Goal: Task Accomplishment & Management: Use online tool/utility

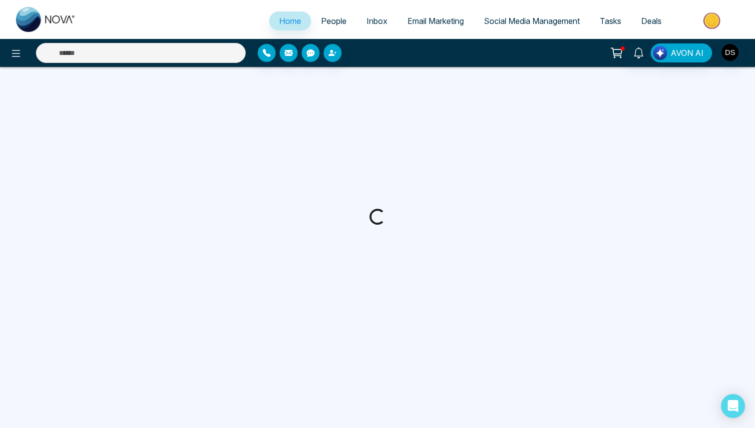
select select "*"
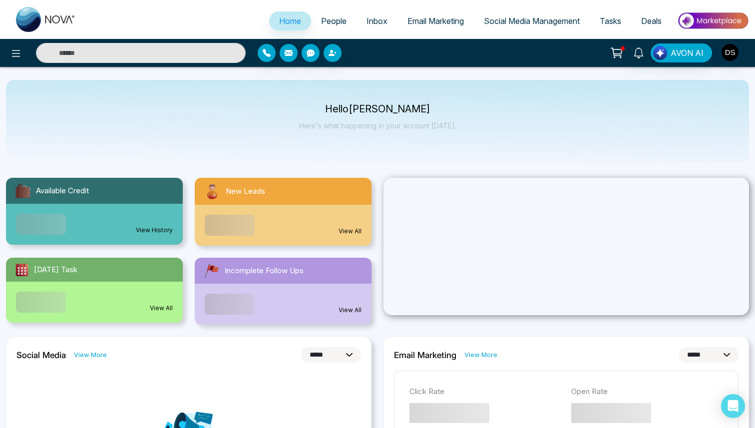
click at [706, 23] on img at bounding box center [713, 20] width 72 height 22
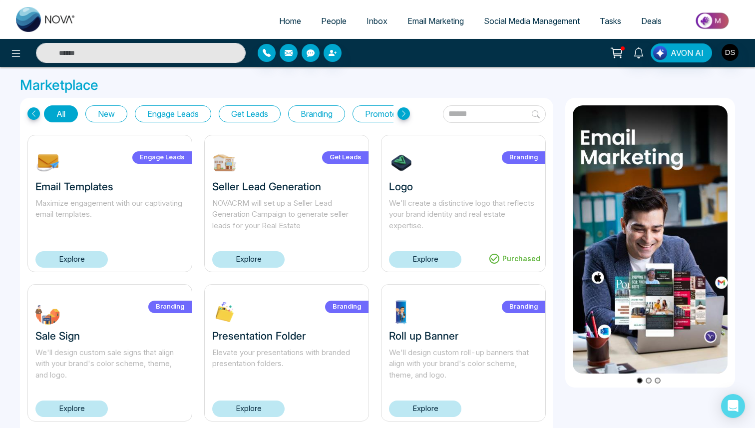
click at [327, 19] on span "People" at bounding box center [333, 21] width 25 height 10
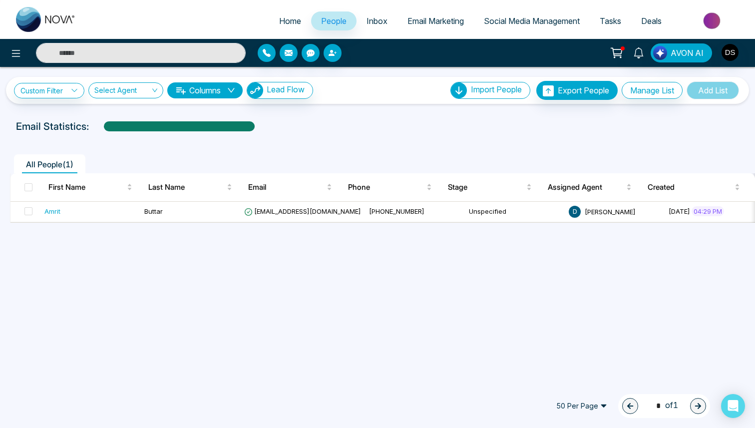
click at [437, 24] on span "Email Marketing" at bounding box center [436, 21] width 56 height 10
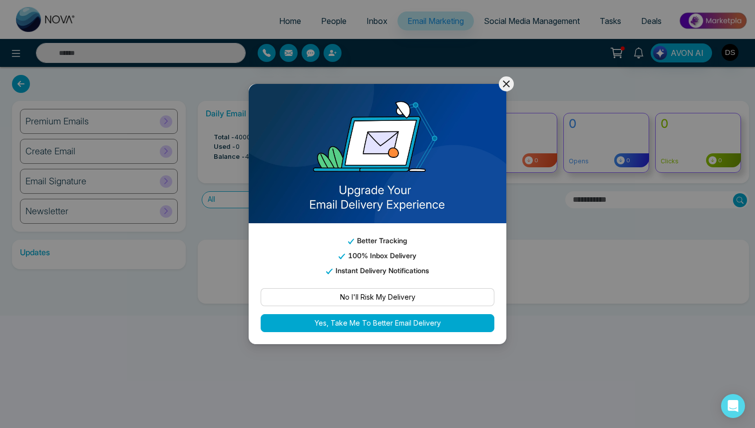
click at [503, 82] on icon at bounding box center [507, 84] width 12 height 12
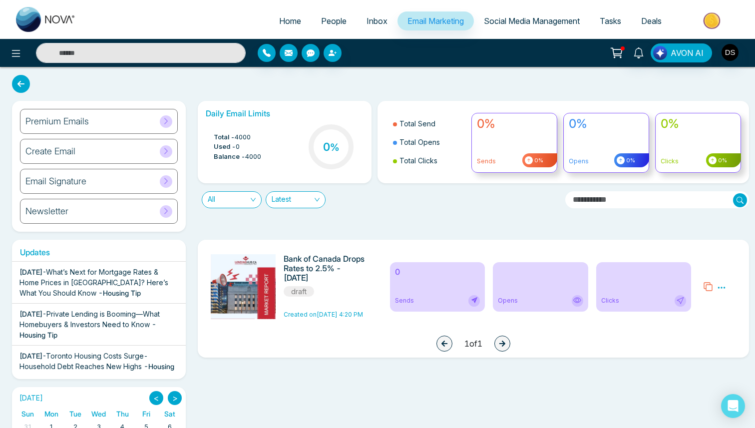
click at [119, 152] on div "Create Email" at bounding box center [99, 151] width 158 height 25
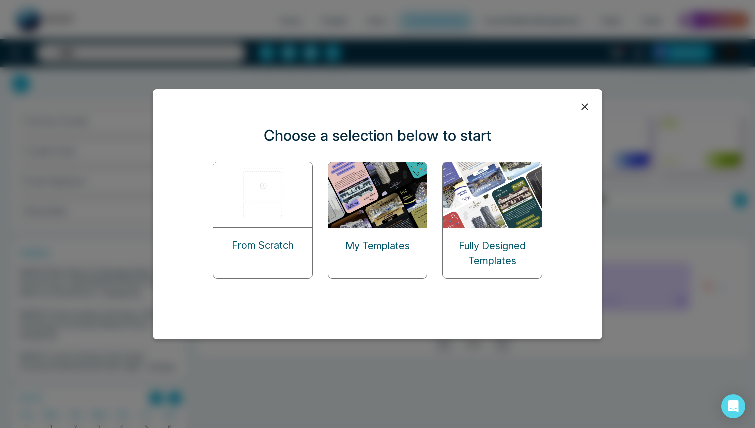
click at [392, 243] on p "My Templates" at bounding box center [377, 245] width 65 height 15
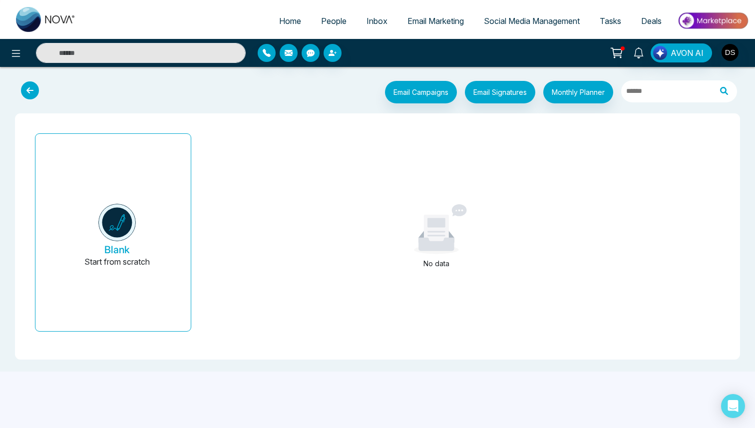
click at [22, 86] on icon at bounding box center [30, 90] width 18 height 18
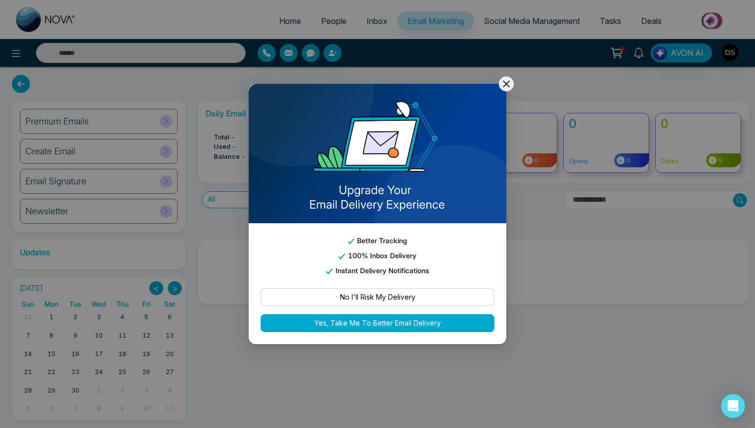
click at [508, 79] on icon at bounding box center [507, 84] width 12 height 12
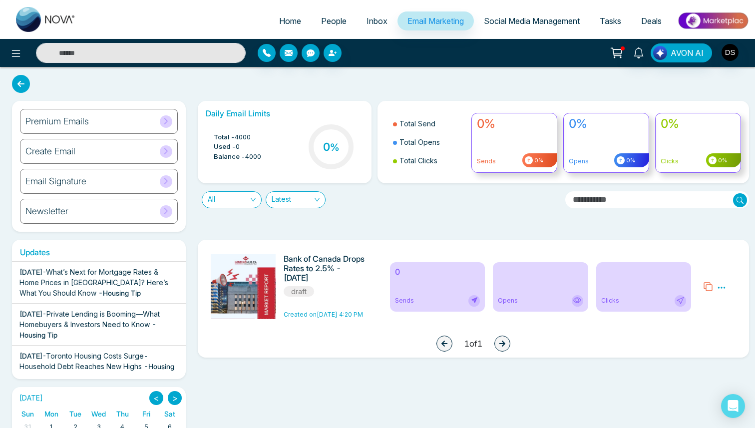
click at [123, 148] on div "Create Email" at bounding box center [99, 151] width 158 height 25
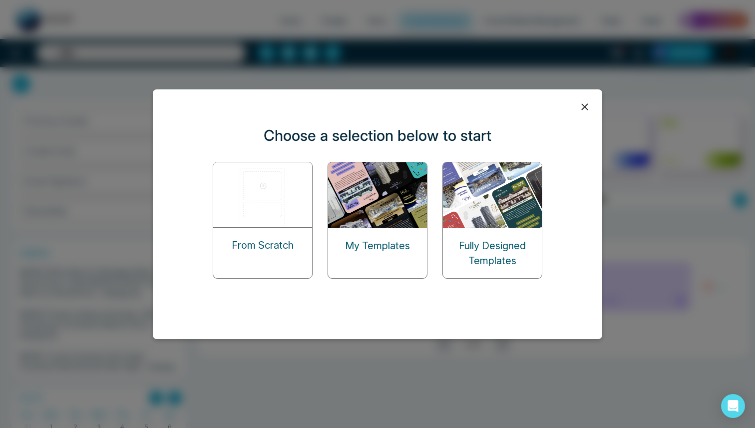
click at [459, 211] on img at bounding box center [493, 194] width 100 height 65
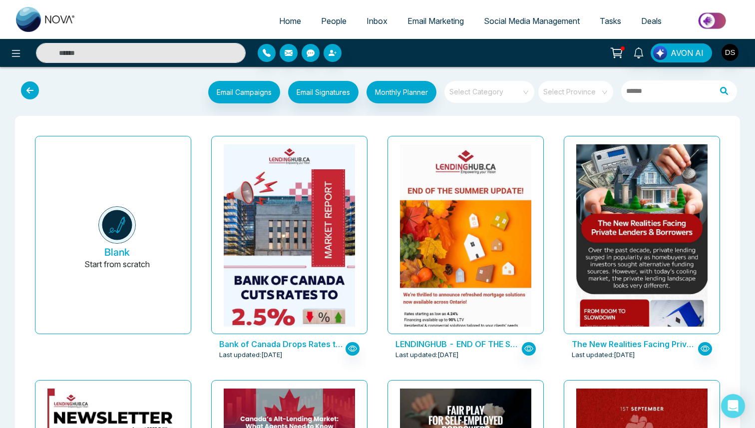
click at [257, 19] on ul "Home People Inbox Email Marketing Social Media Management Tasks Deals" at bounding box center [417, 21] width 663 height 27
click at [291, 21] on span "Home" at bounding box center [290, 21] width 22 height 10
select select "*"
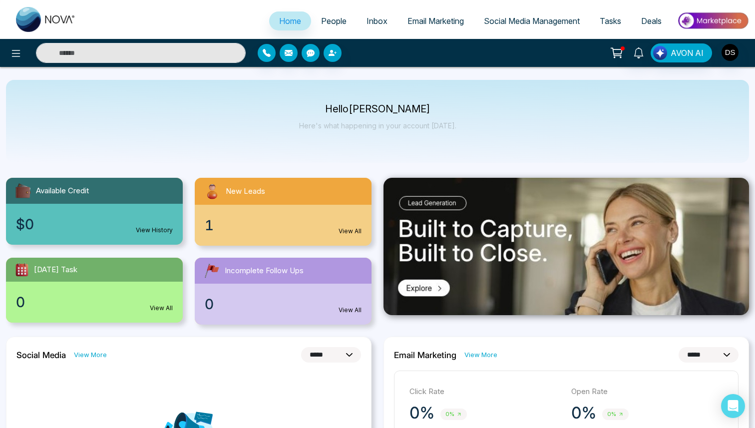
click at [329, 22] on span "People" at bounding box center [333, 21] width 25 height 10
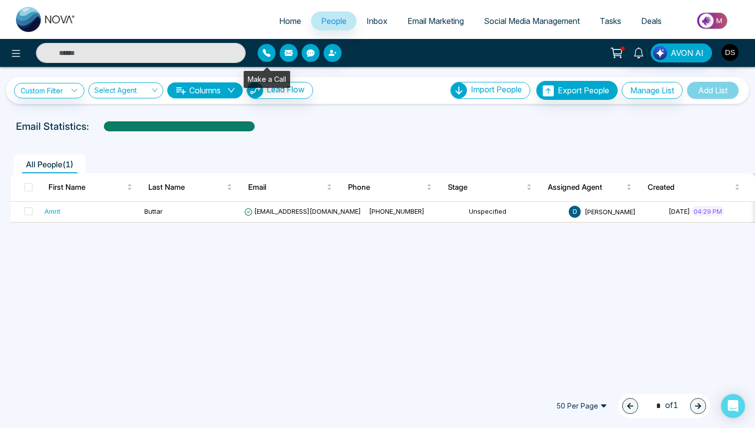
click at [268, 51] on icon "button" at bounding box center [267, 53] width 8 height 8
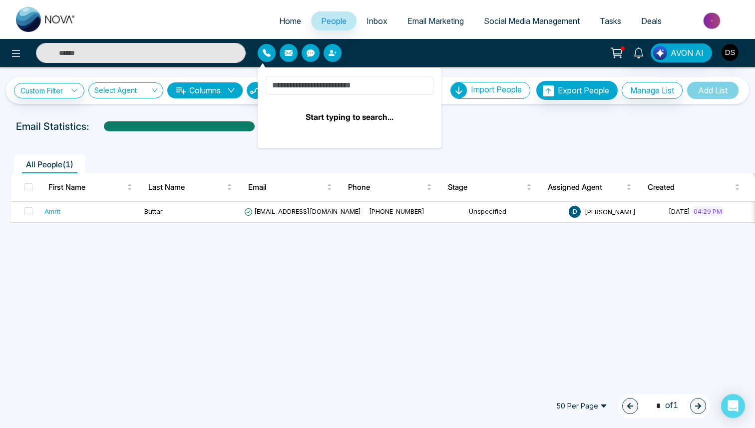
click at [357, 87] on input at bounding box center [350, 85] width 168 height 19
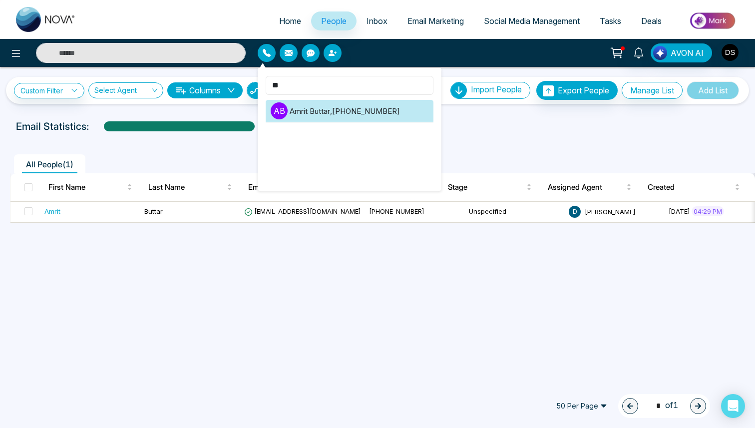
type input "**"
click at [359, 114] on li "A B [PERSON_NAME] , [PHONE_NUMBER]" at bounding box center [350, 111] width 168 height 22
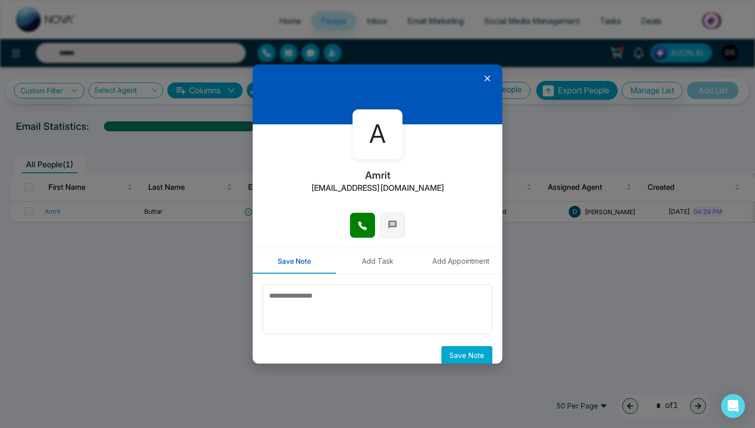
click at [397, 226] on icon at bounding box center [393, 225] width 10 height 10
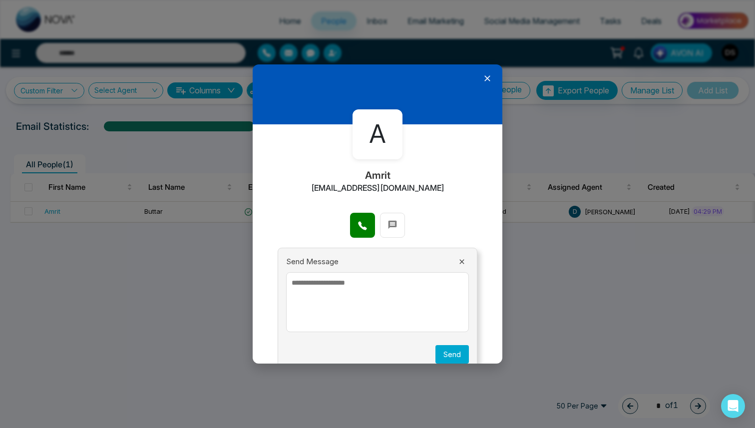
click at [487, 76] on icon at bounding box center [488, 78] width 10 height 10
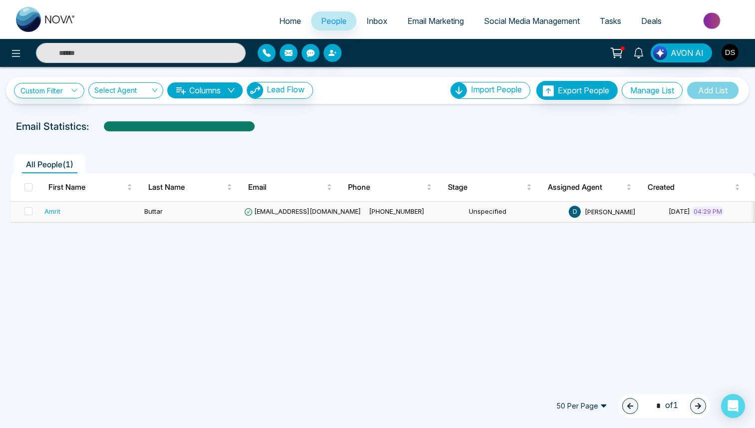
click at [208, 220] on td "Buttar" at bounding box center [190, 212] width 100 height 20
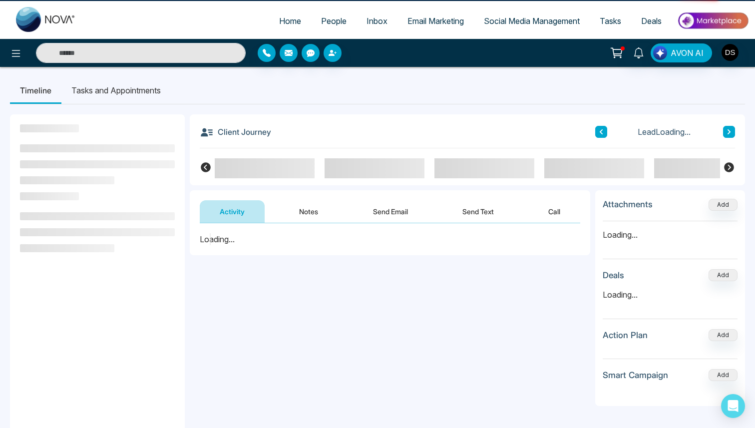
click at [212, 214] on button "Activity" at bounding box center [232, 211] width 65 height 22
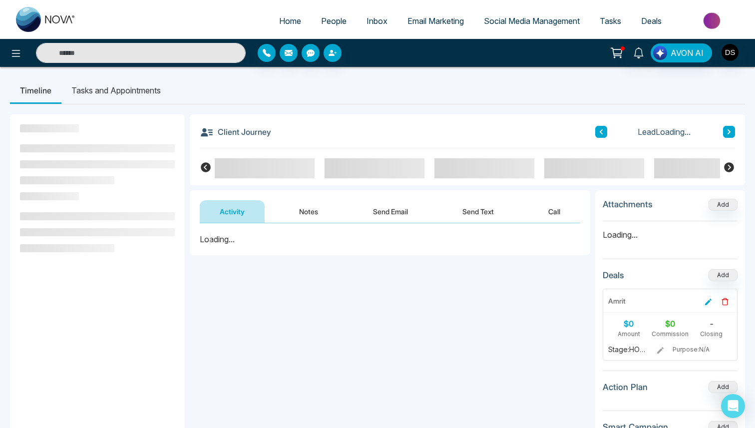
click at [293, 20] on span "Home" at bounding box center [290, 21] width 22 height 10
select select "*"
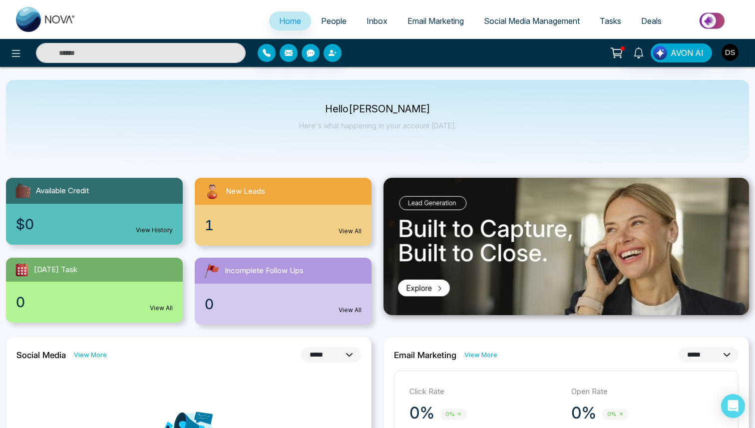
click at [335, 17] on span "People" at bounding box center [333, 21] width 25 height 10
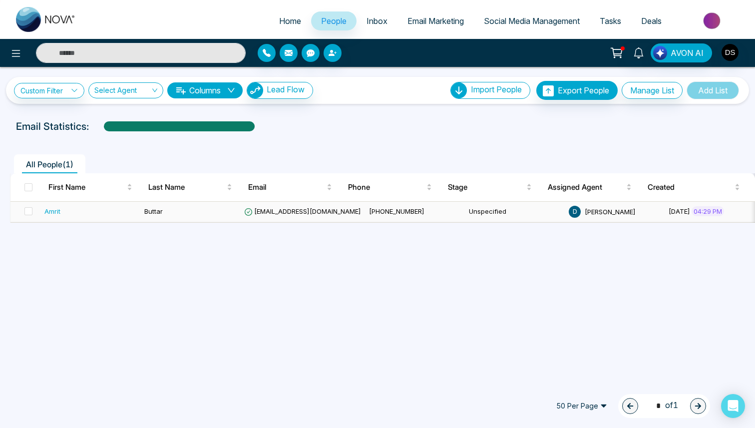
click at [187, 206] on td "Buttar" at bounding box center [190, 212] width 100 height 20
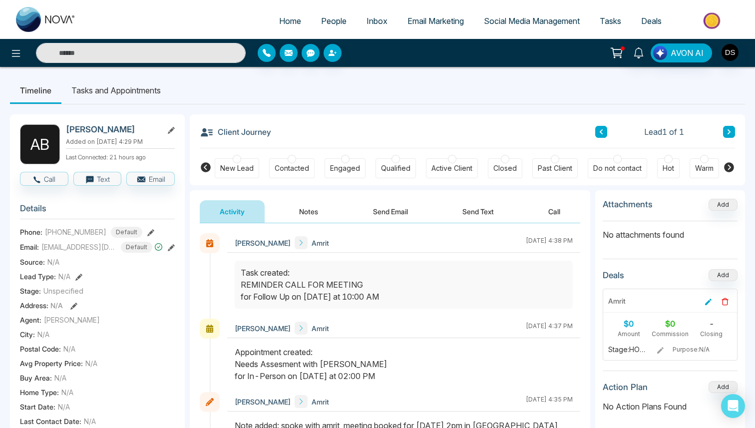
click at [333, 22] on span "People" at bounding box center [333, 21] width 25 height 10
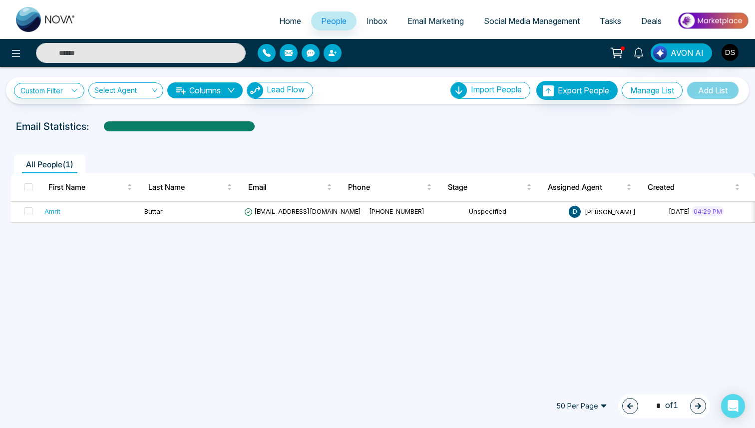
click at [444, 20] on span "Email Marketing" at bounding box center [436, 21] width 56 height 10
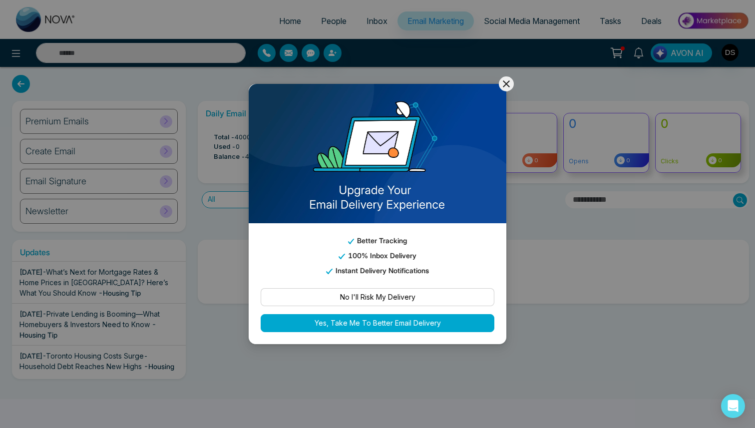
click at [506, 89] on icon at bounding box center [507, 84] width 12 height 12
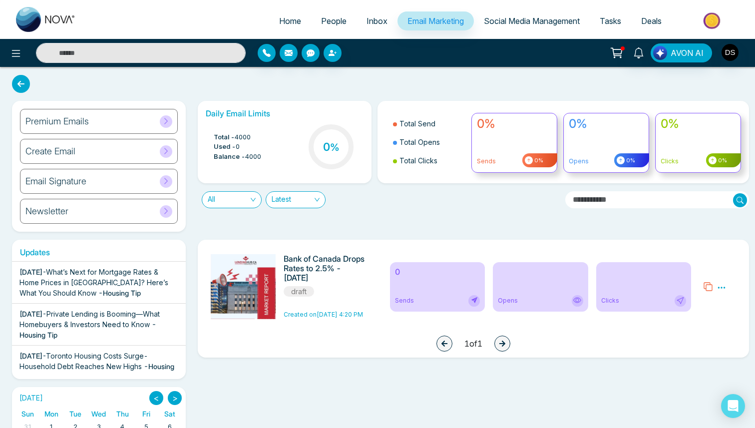
click at [151, 153] on div "Create Email" at bounding box center [99, 151] width 158 height 25
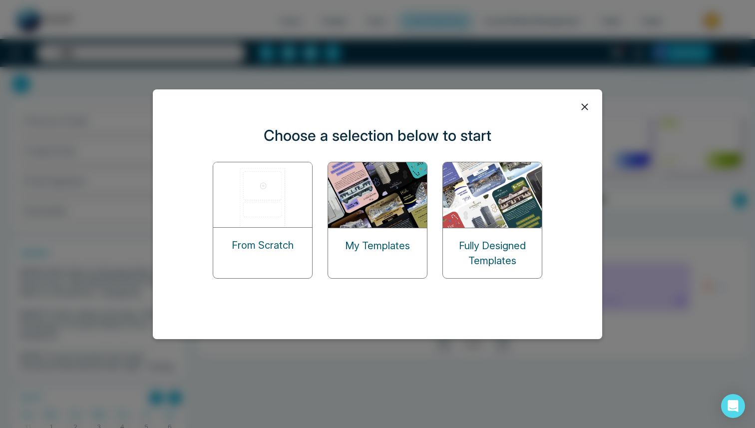
click at [512, 193] on img at bounding box center [493, 194] width 100 height 65
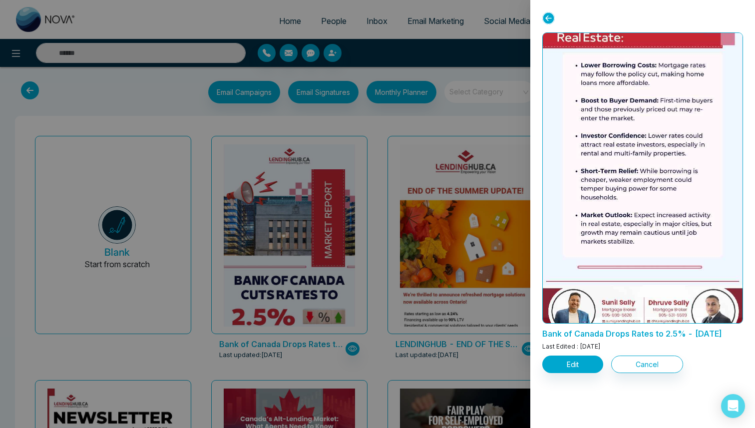
scroll to position [806, 0]
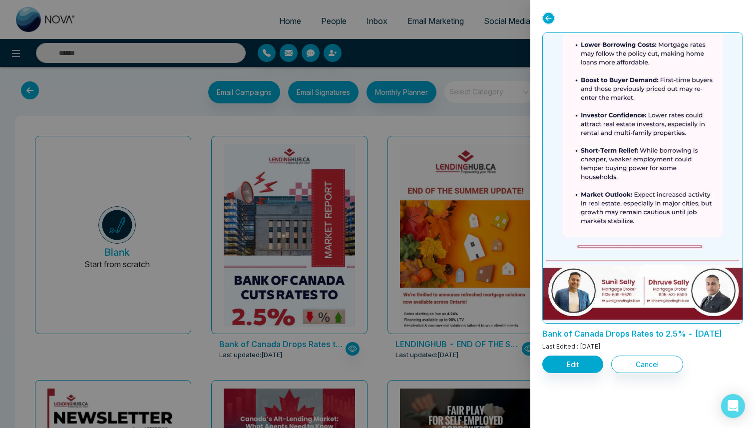
click at [547, 17] on icon at bounding box center [549, 18] width 12 height 12
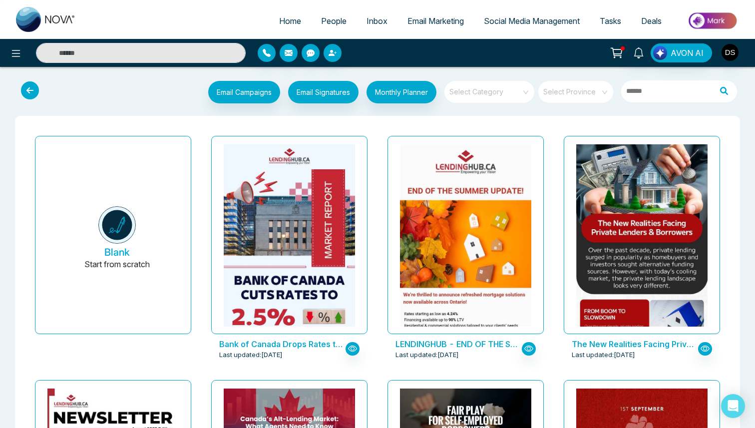
click at [653, 22] on span "Deals" at bounding box center [651, 21] width 20 height 10
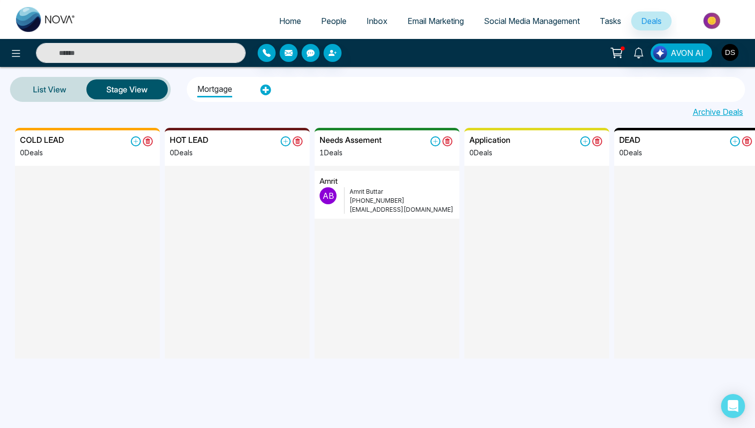
click at [607, 19] on span "Tasks" at bounding box center [610, 21] width 21 height 10
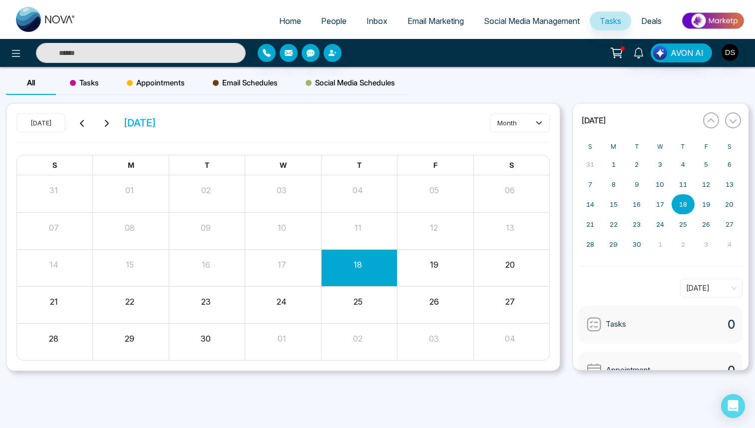
click at [333, 14] on link "People" at bounding box center [333, 20] width 45 height 19
